Goal: Information Seeking & Learning: Learn about a topic

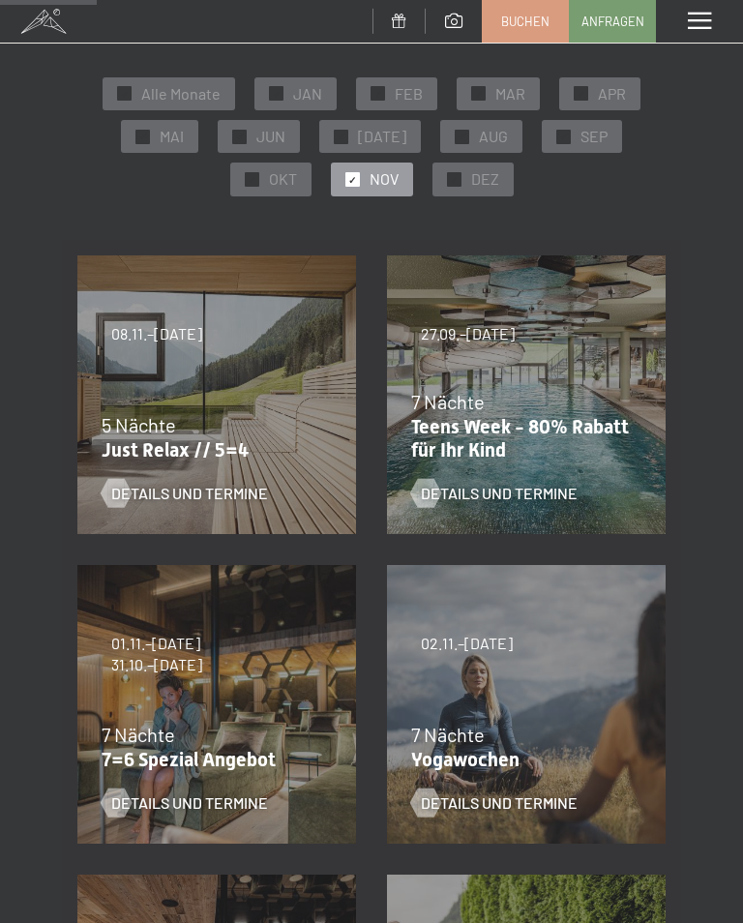
scroll to position [196, 0]
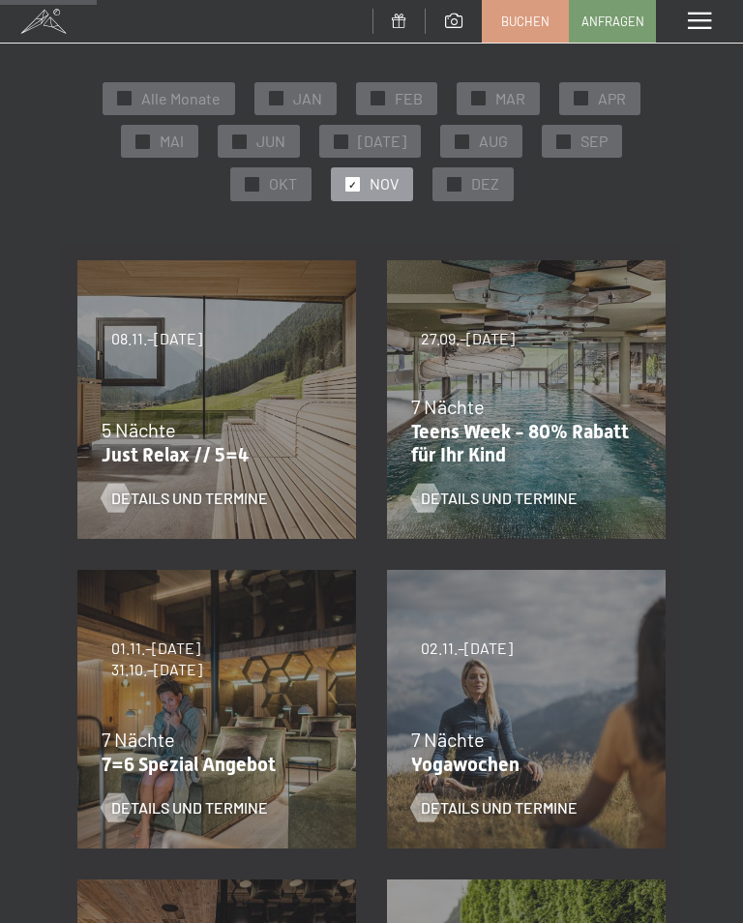
click at [264, 421] on div "5 Nächte" at bounding box center [212, 429] width 221 height 27
click at [220, 491] on span "Details und Termine" at bounding box center [189, 498] width 157 height 21
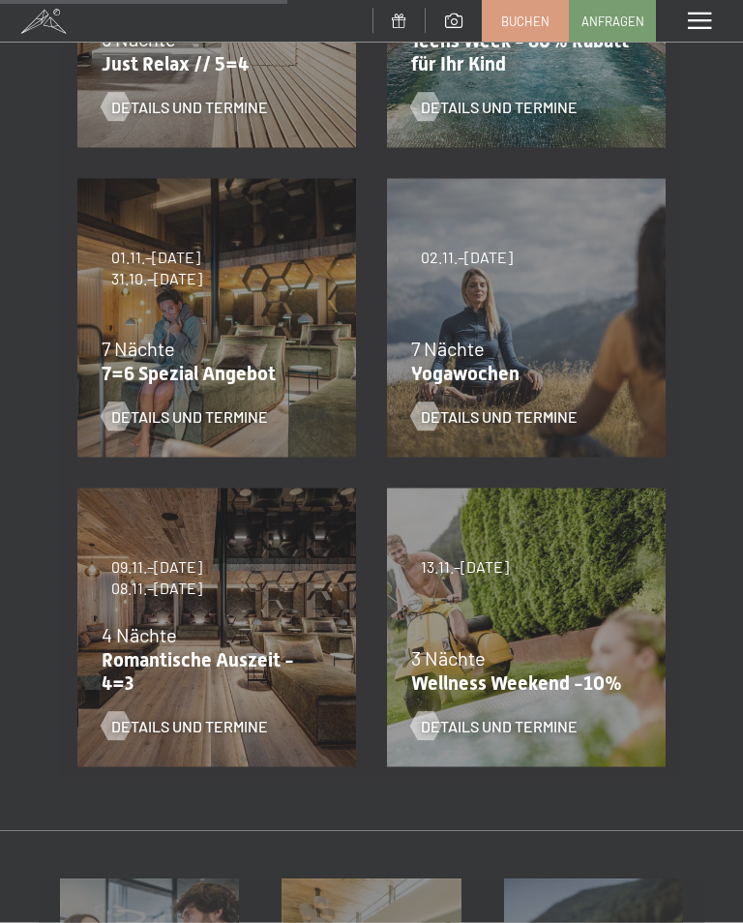
scroll to position [588, 0]
click at [267, 651] on p "Romantische Auszeit - 4=3" at bounding box center [212, 670] width 221 height 46
click at [731, 787] on section "✓ Alle Monate ✓ JAN ✓ FEB ✓ MAR ✓ APR ✓ MAI ✓ JUN ✓ JUL ✓ AUG ✓ SEP ✓ OKT ✓ NOV…" at bounding box center [371, 219] width 743 height 1222
click at [190, 720] on span "Details und Termine" at bounding box center [189, 725] width 157 height 21
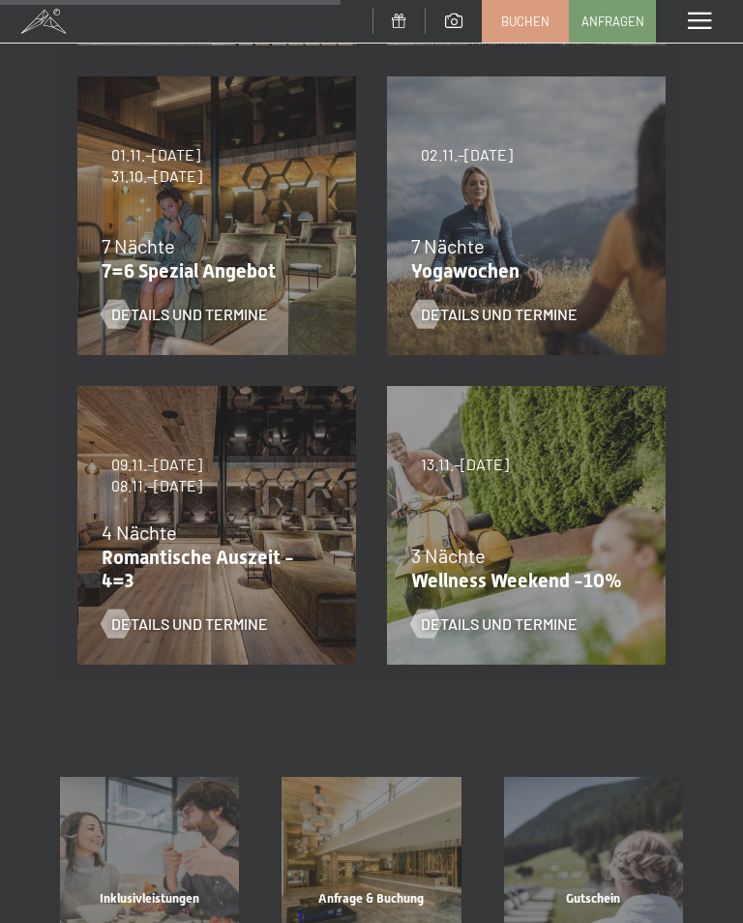
scroll to position [691, 0]
click at [445, 613] on span "Details und Termine" at bounding box center [499, 623] width 157 height 21
